Goal: Task Accomplishment & Management: Manage account settings

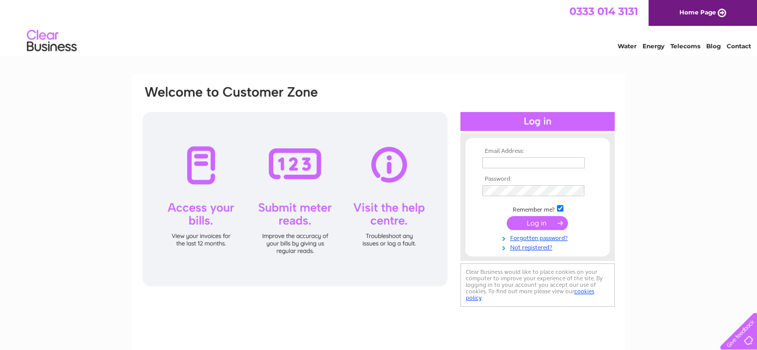
type input "[EMAIL_ADDRESS][DOMAIN_NAME]"
click at [542, 220] on input "submit" at bounding box center [537, 223] width 61 height 14
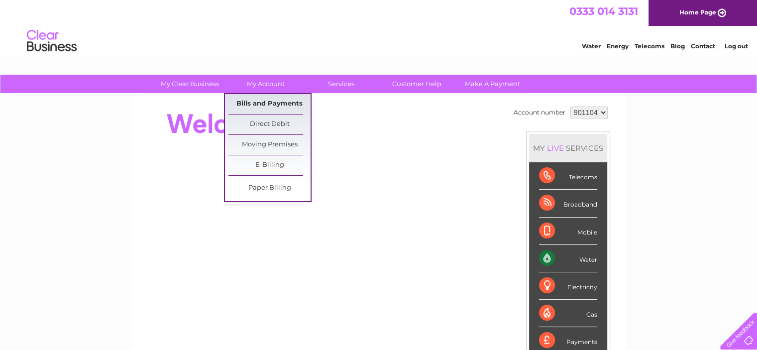
click at [270, 100] on link "Bills and Payments" at bounding box center [270, 104] width 82 height 20
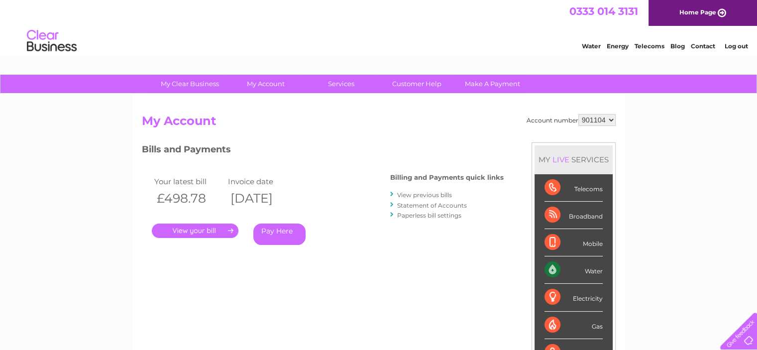
click at [191, 232] on link "." at bounding box center [195, 231] width 87 height 14
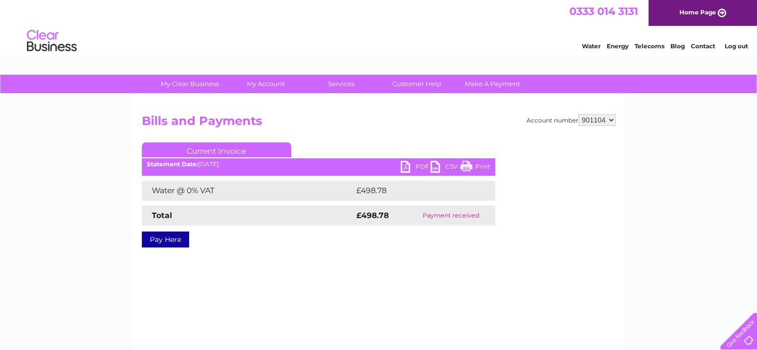
click at [415, 163] on link "PDF" at bounding box center [416, 168] width 30 height 14
